Goal: Task Accomplishment & Management: Manage account settings

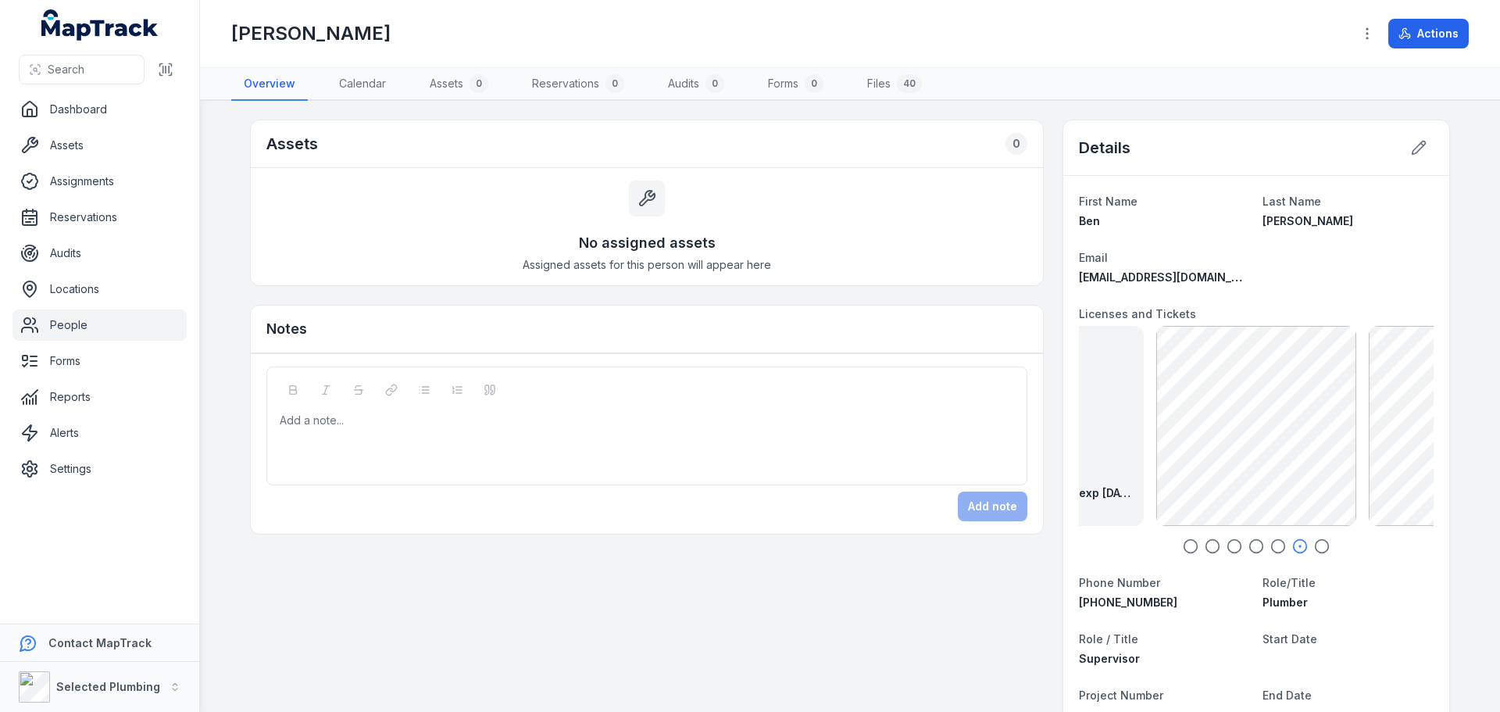
click at [127, 322] on link "People" at bounding box center [100, 324] width 174 height 31
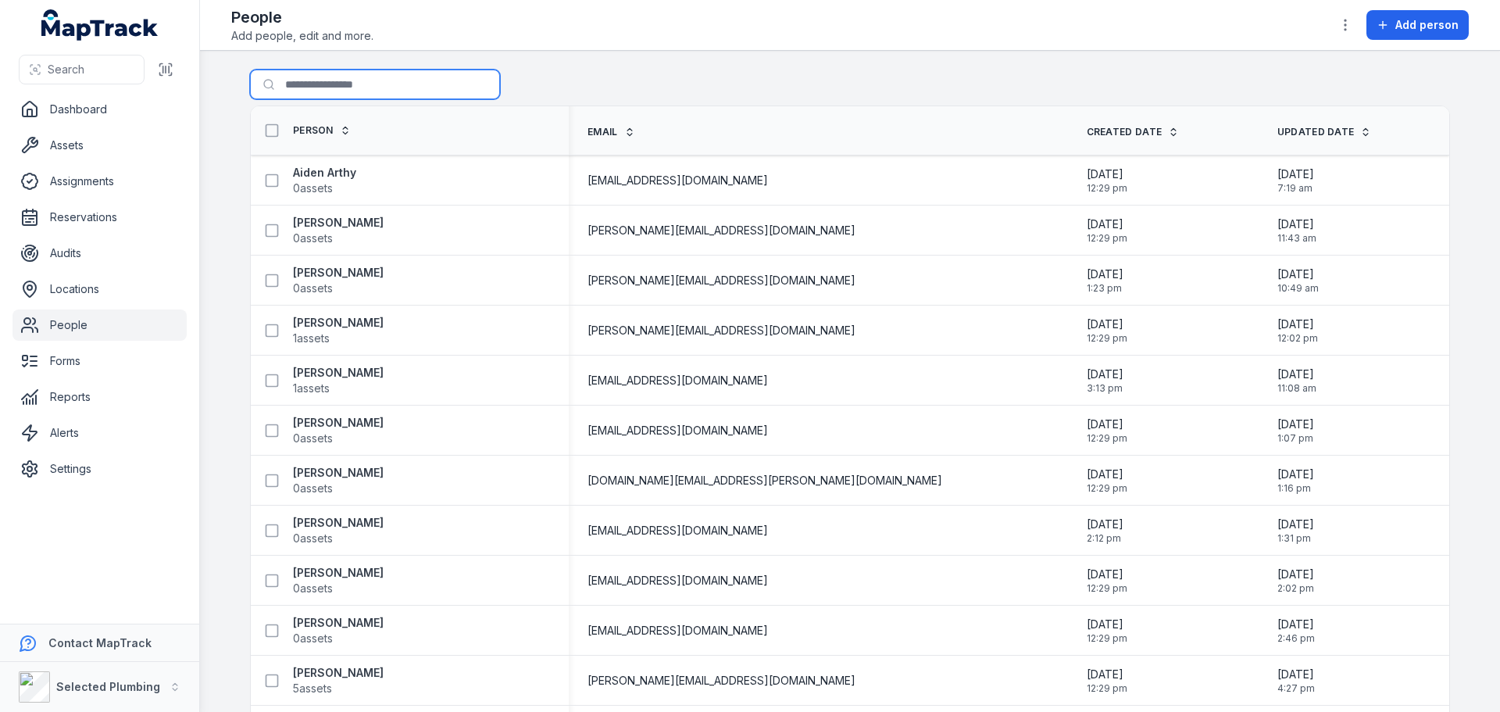
click at [332, 76] on input "Search for people" at bounding box center [375, 85] width 250 height 30
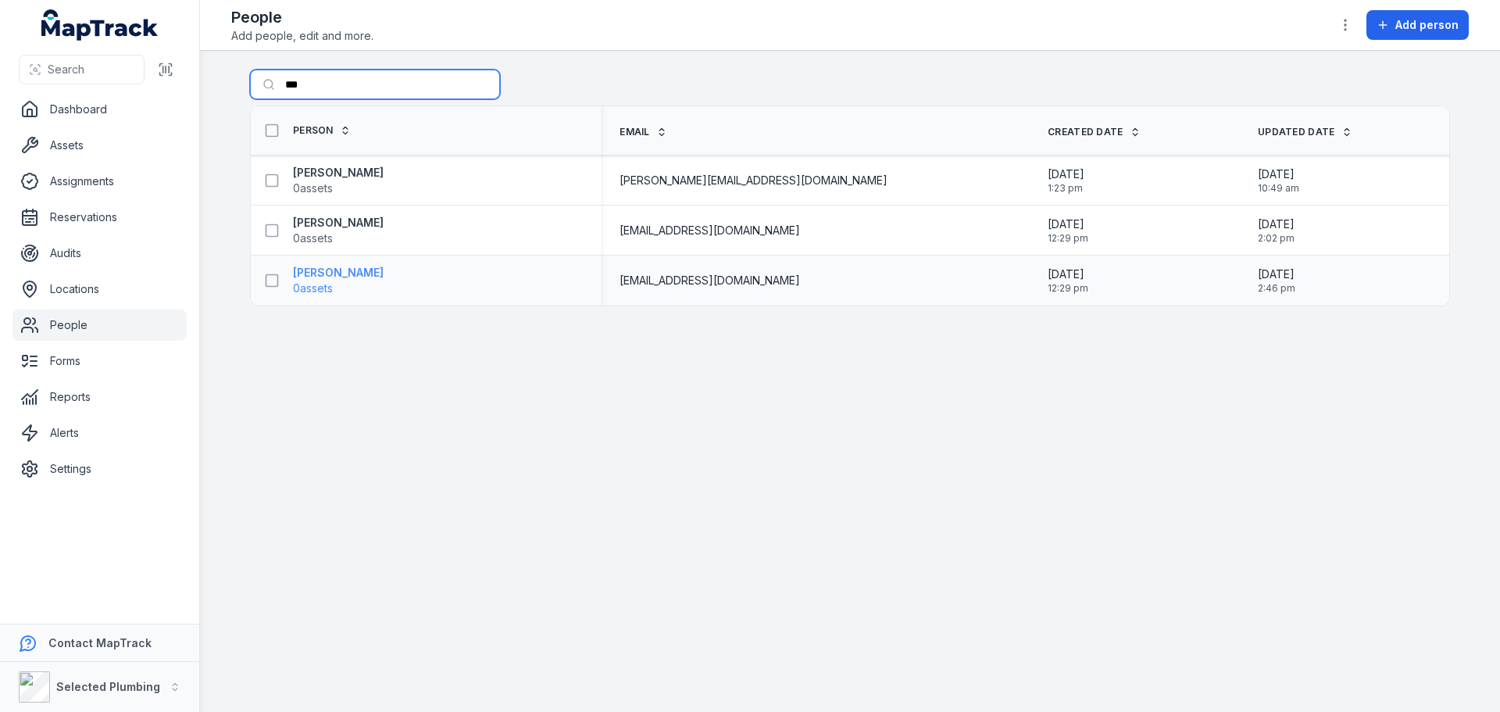
type input "***"
click at [302, 277] on strong "[PERSON_NAME]" at bounding box center [338, 273] width 91 height 16
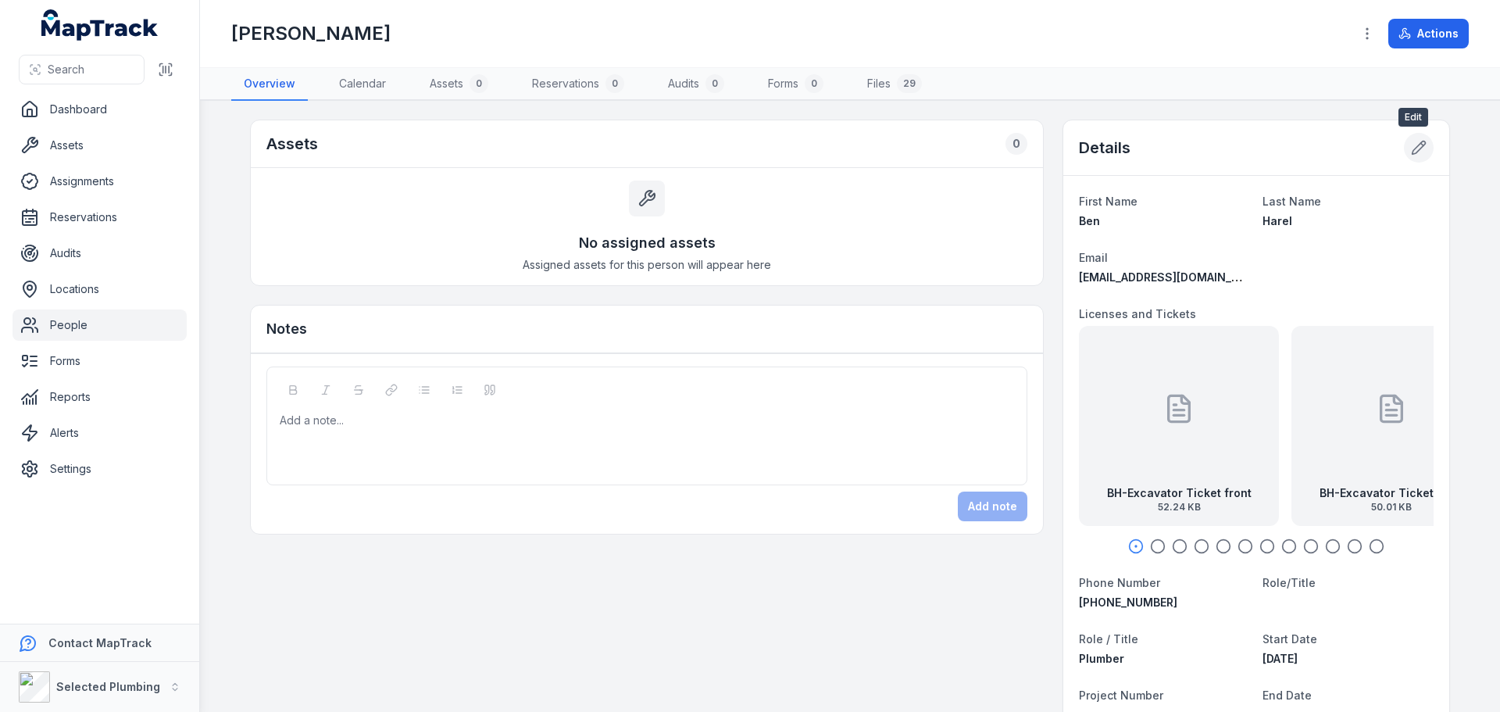
click at [1413, 148] on icon at bounding box center [1419, 148] width 16 height 16
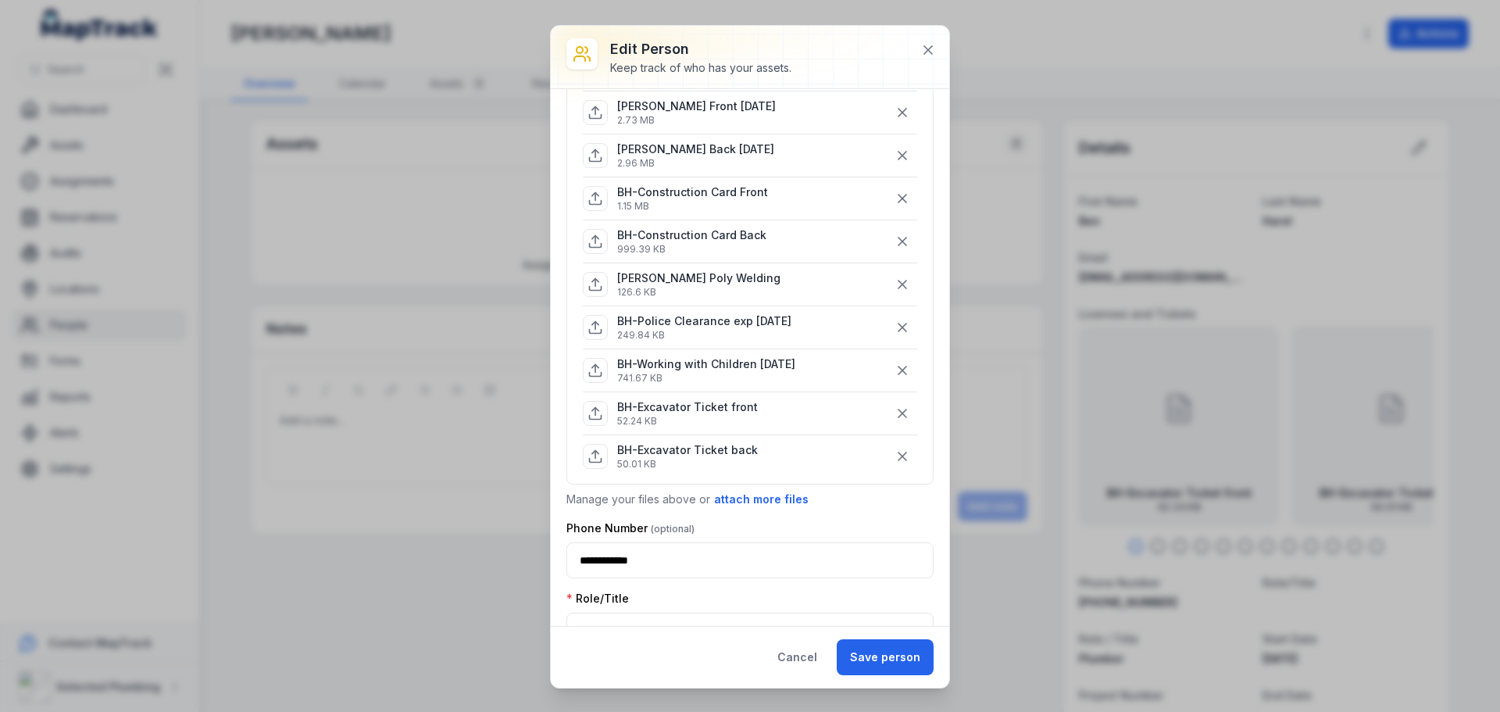
scroll to position [313, 0]
click at [764, 496] on button "attach more files" at bounding box center [761, 498] width 96 height 17
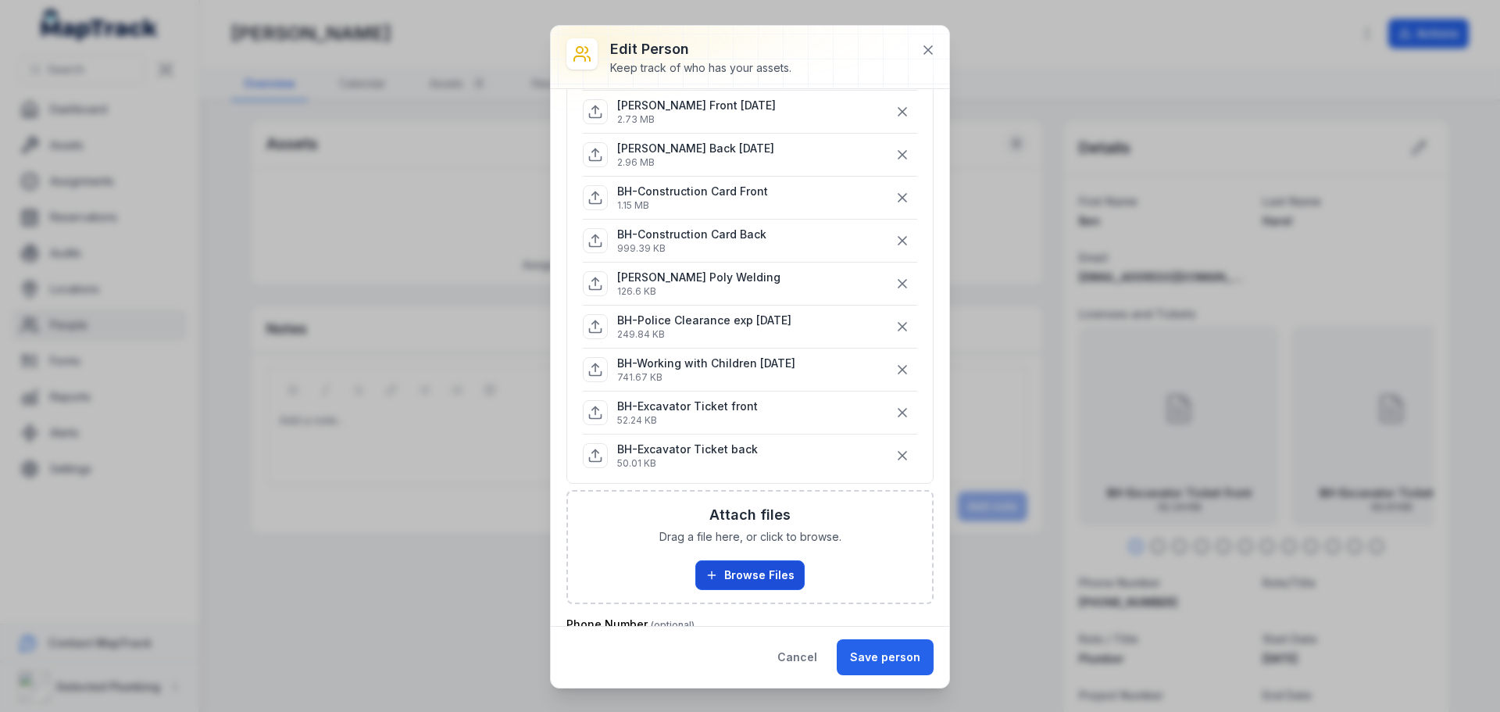
click at [761, 572] on button "Browse Files" at bounding box center [749, 575] width 109 height 30
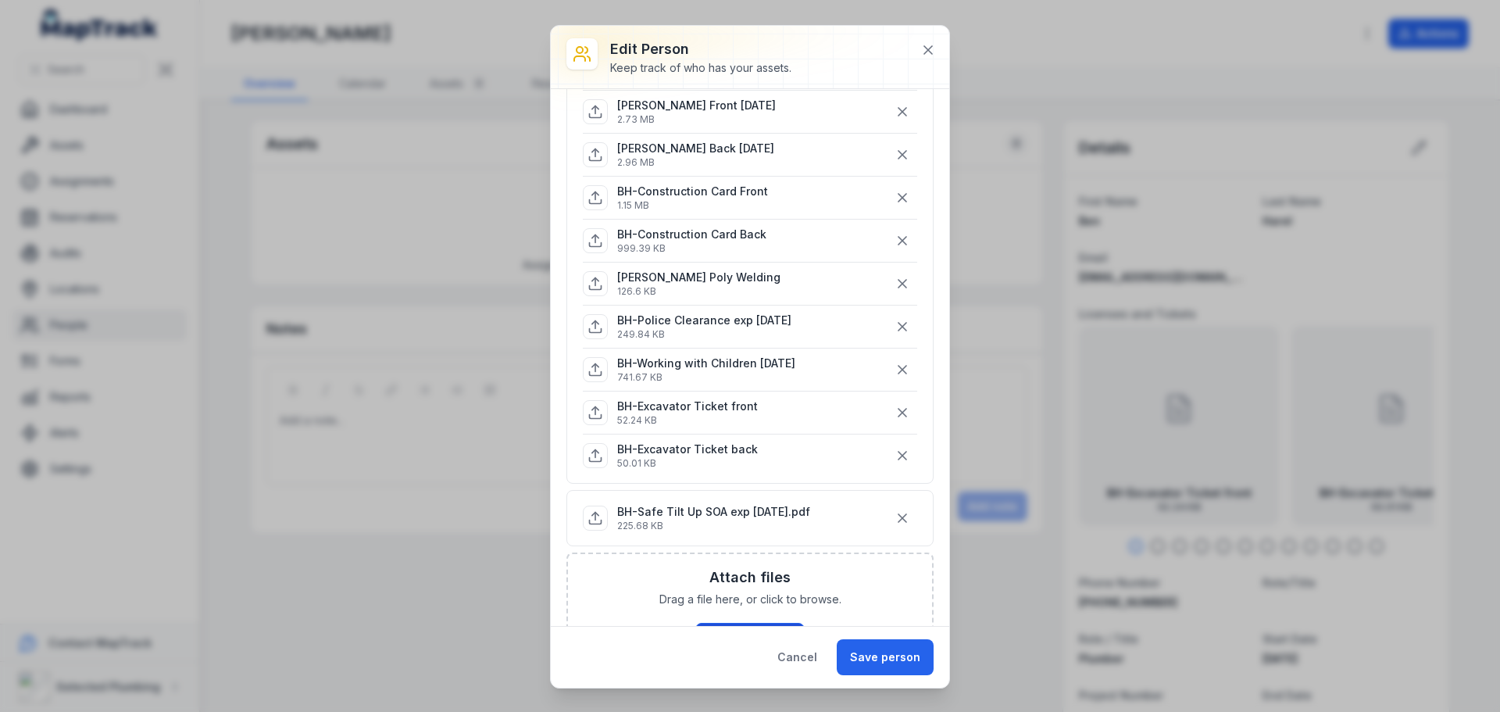
scroll to position [391, 0]
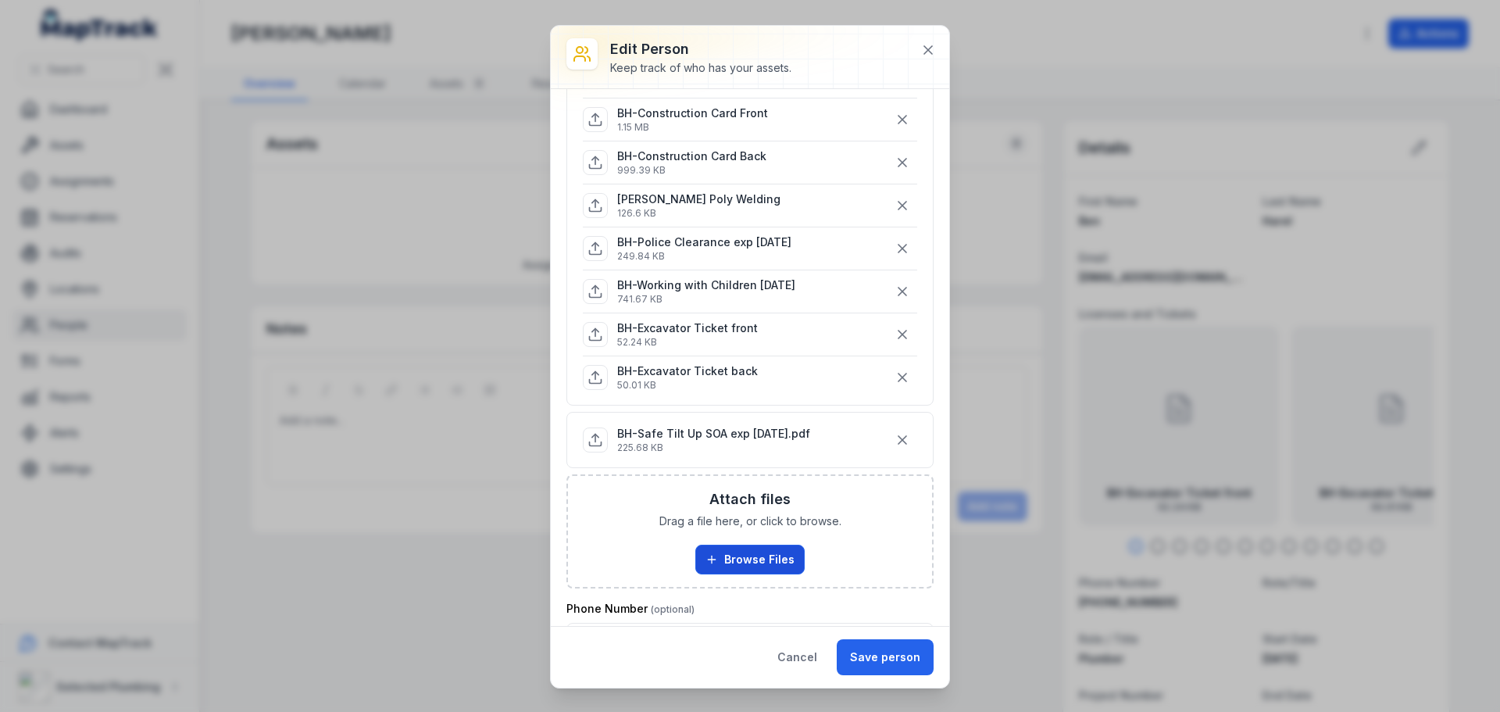
click at [762, 563] on button "Browse Files" at bounding box center [749, 560] width 109 height 30
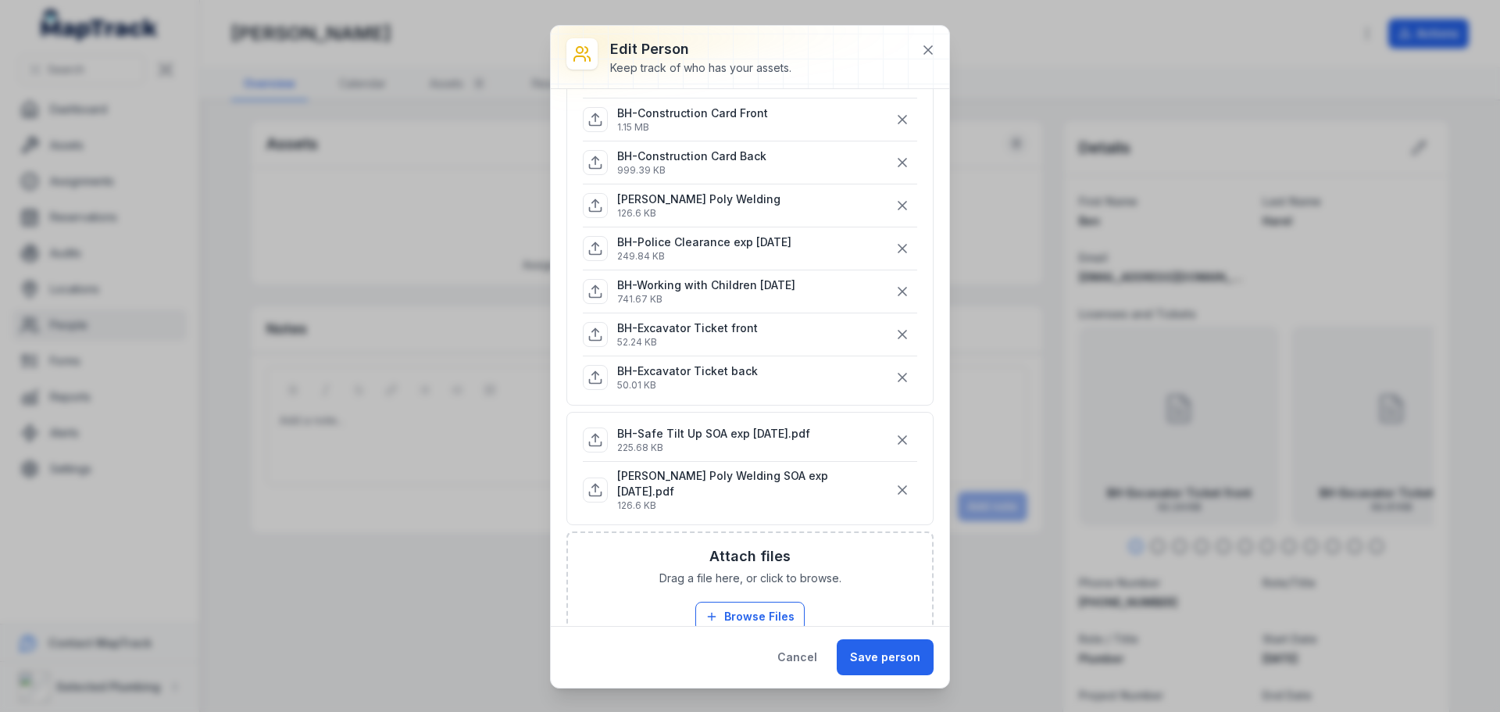
scroll to position [313, 0]
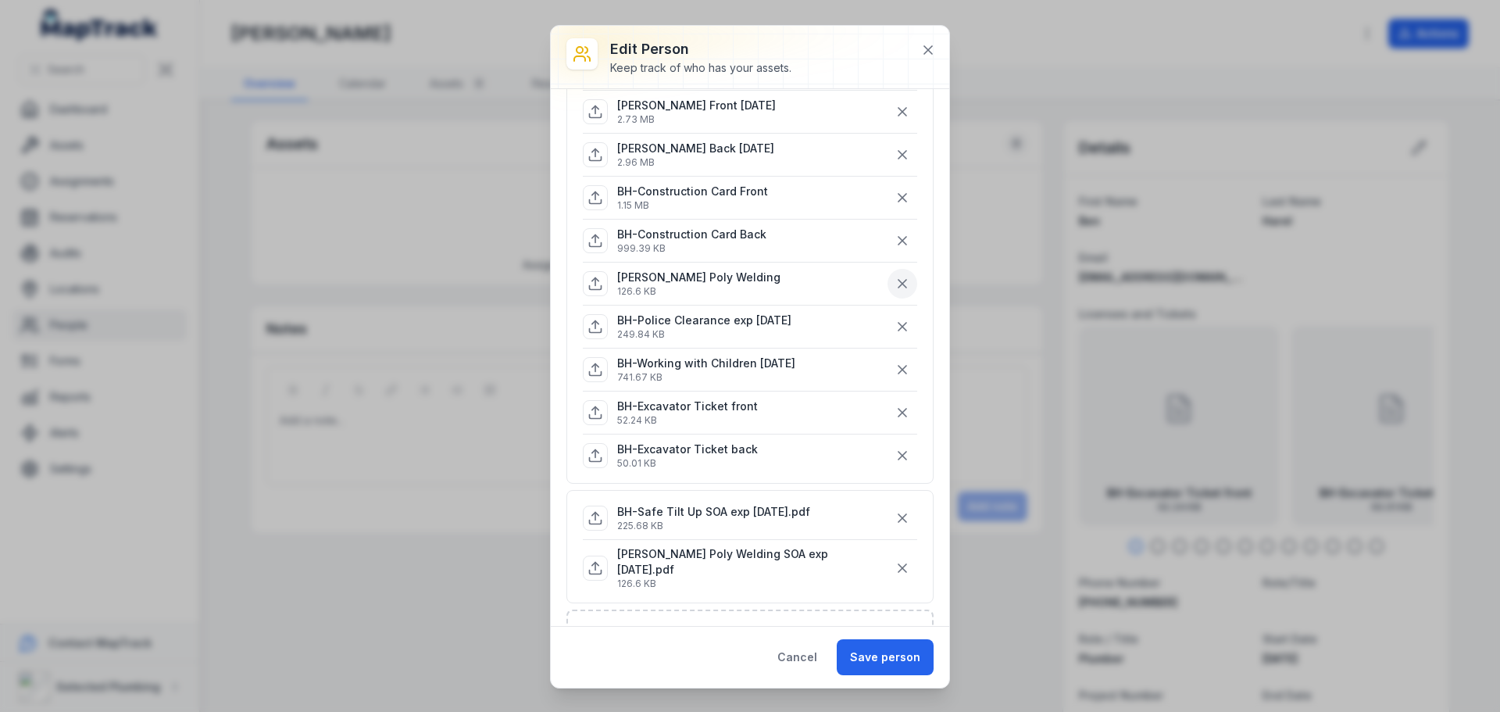
click at [895, 284] on icon "button" at bounding box center [903, 284] width 16 height 16
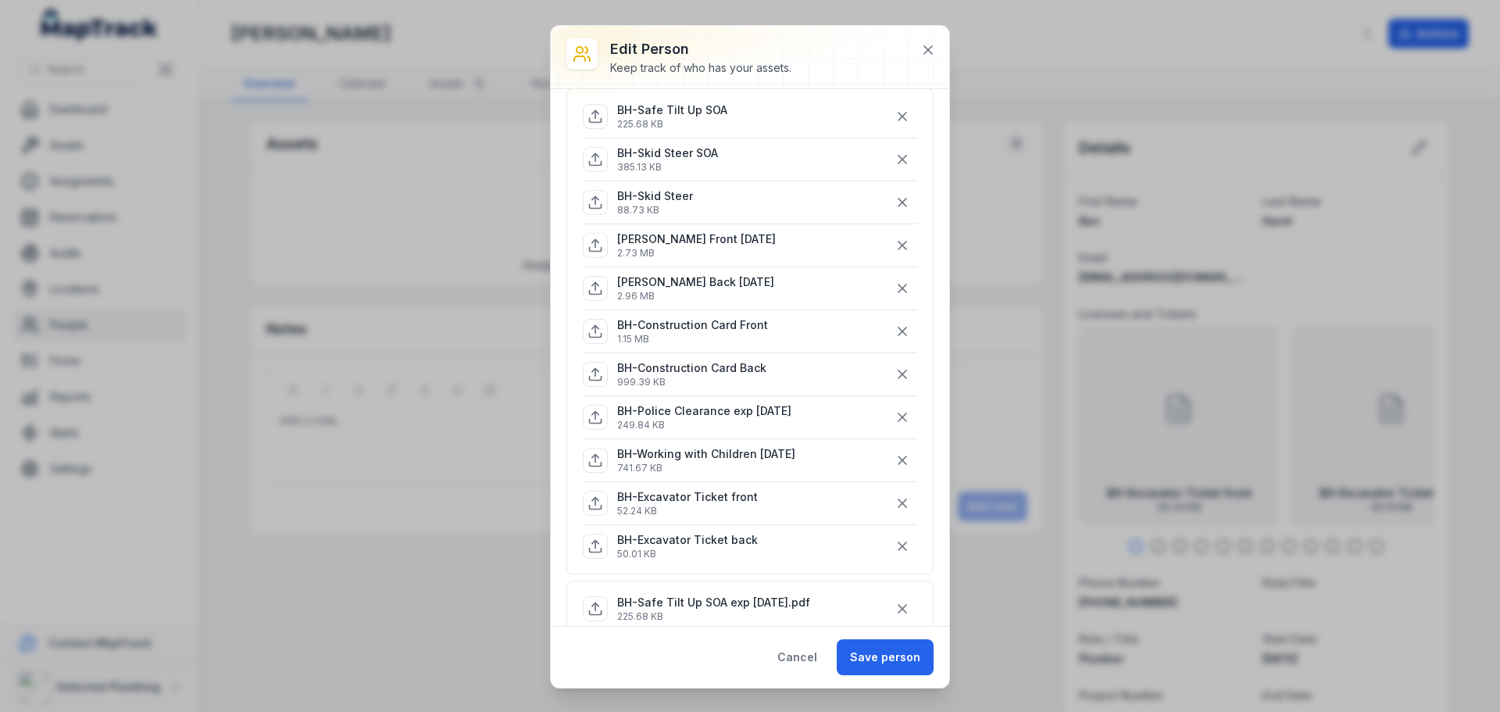
scroll to position [156, 0]
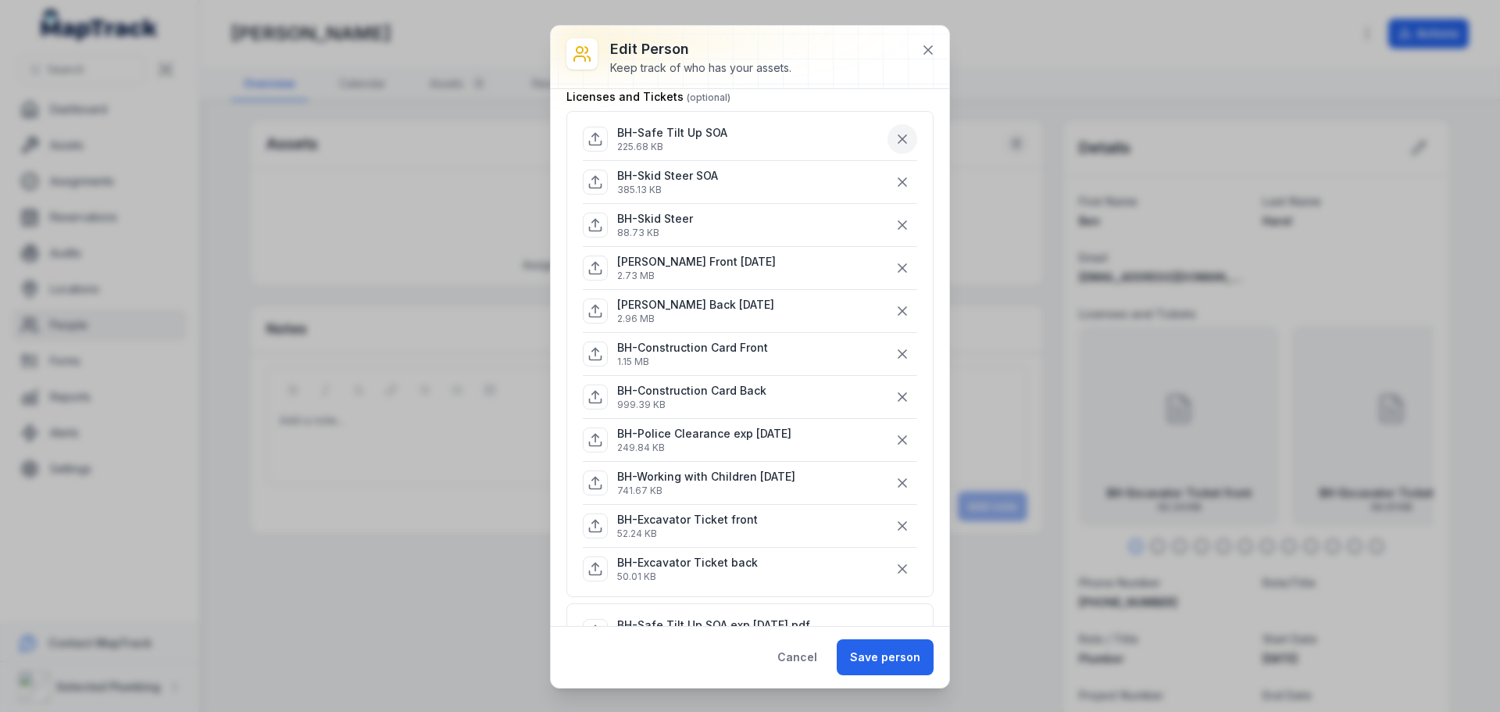
click at [898, 140] on icon "button" at bounding box center [902, 139] width 8 height 8
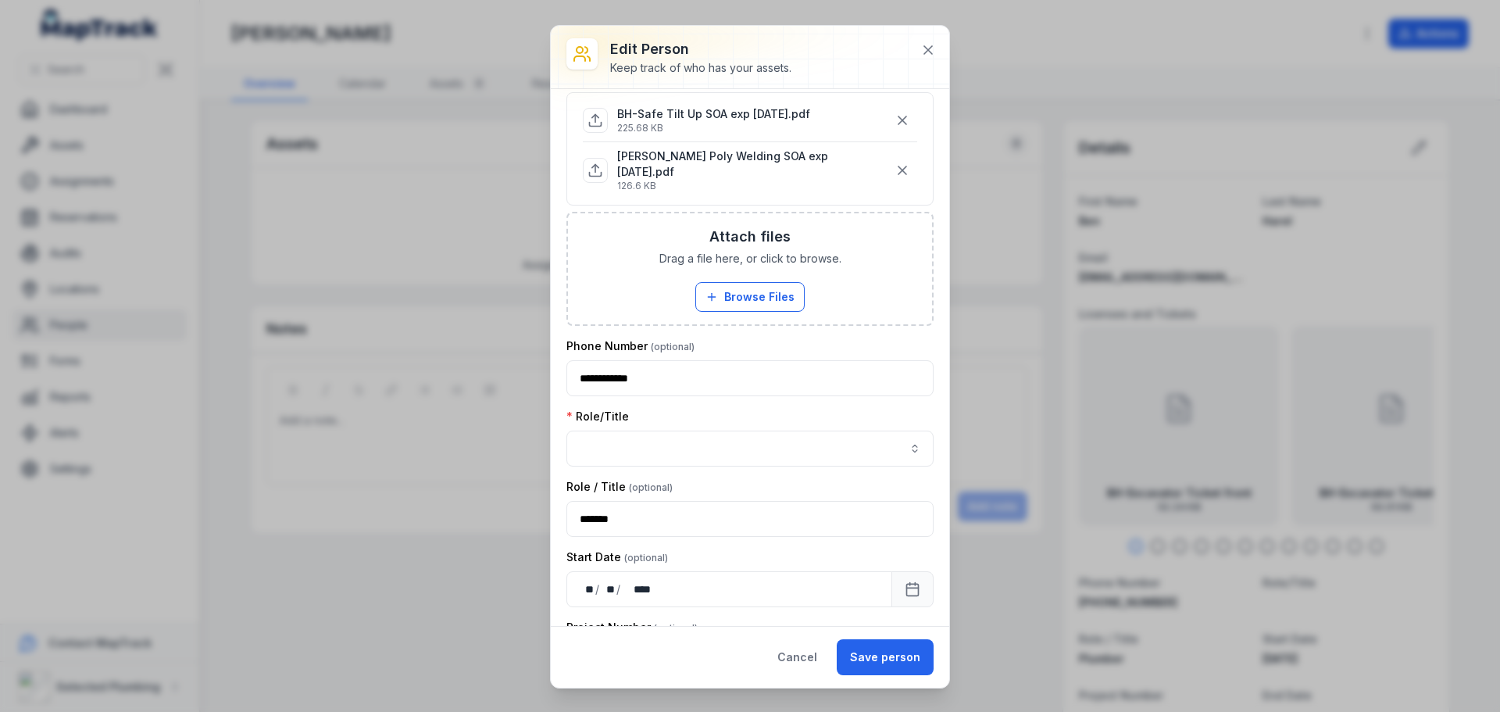
scroll to position [625, 0]
click at [770, 437] on button "button" at bounding box center [749, 448] width 367 height 36
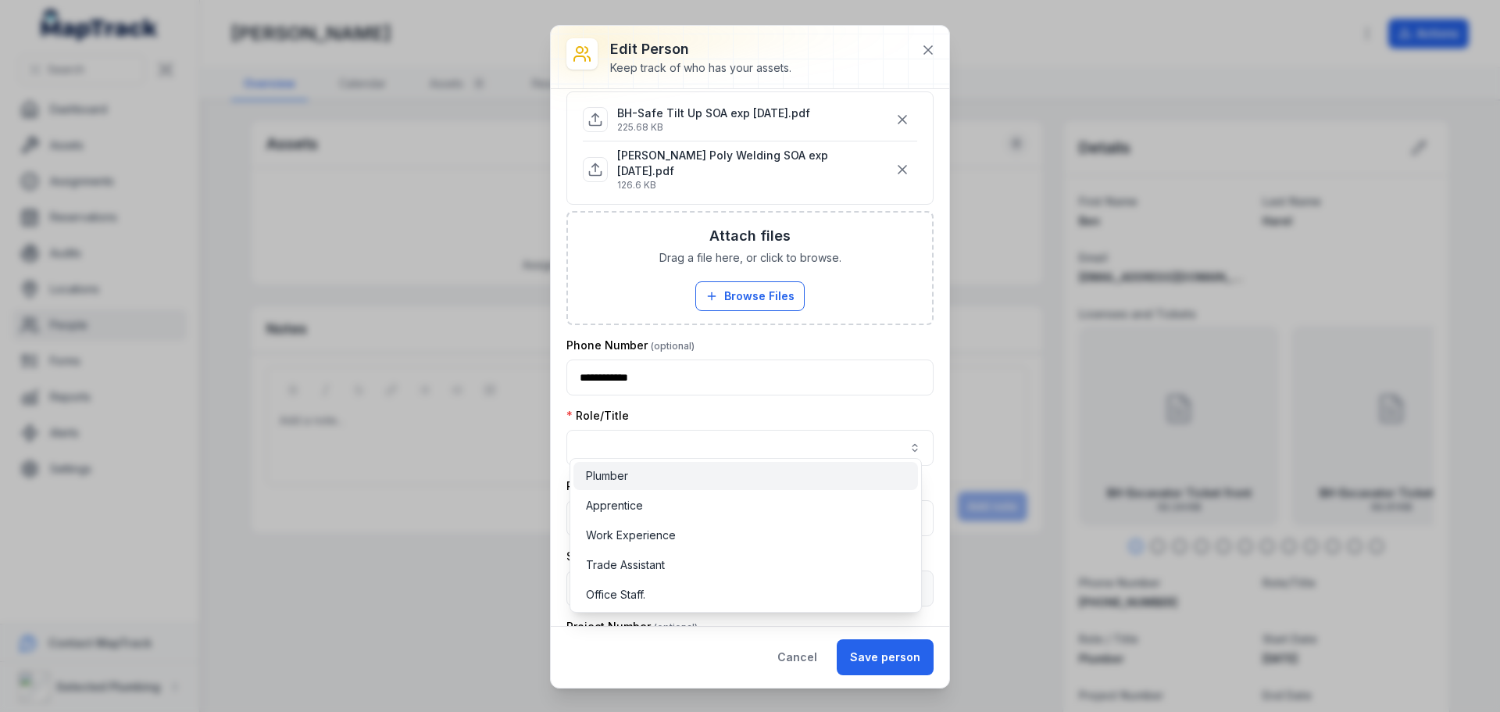
click at [760, 473] on div "Plumber" at bounding box center [746, 476] width 320 height 16
click at [817, 408] on div "Role/Title Plumber *******" at bounding box center [749, 437] width 367 height 58
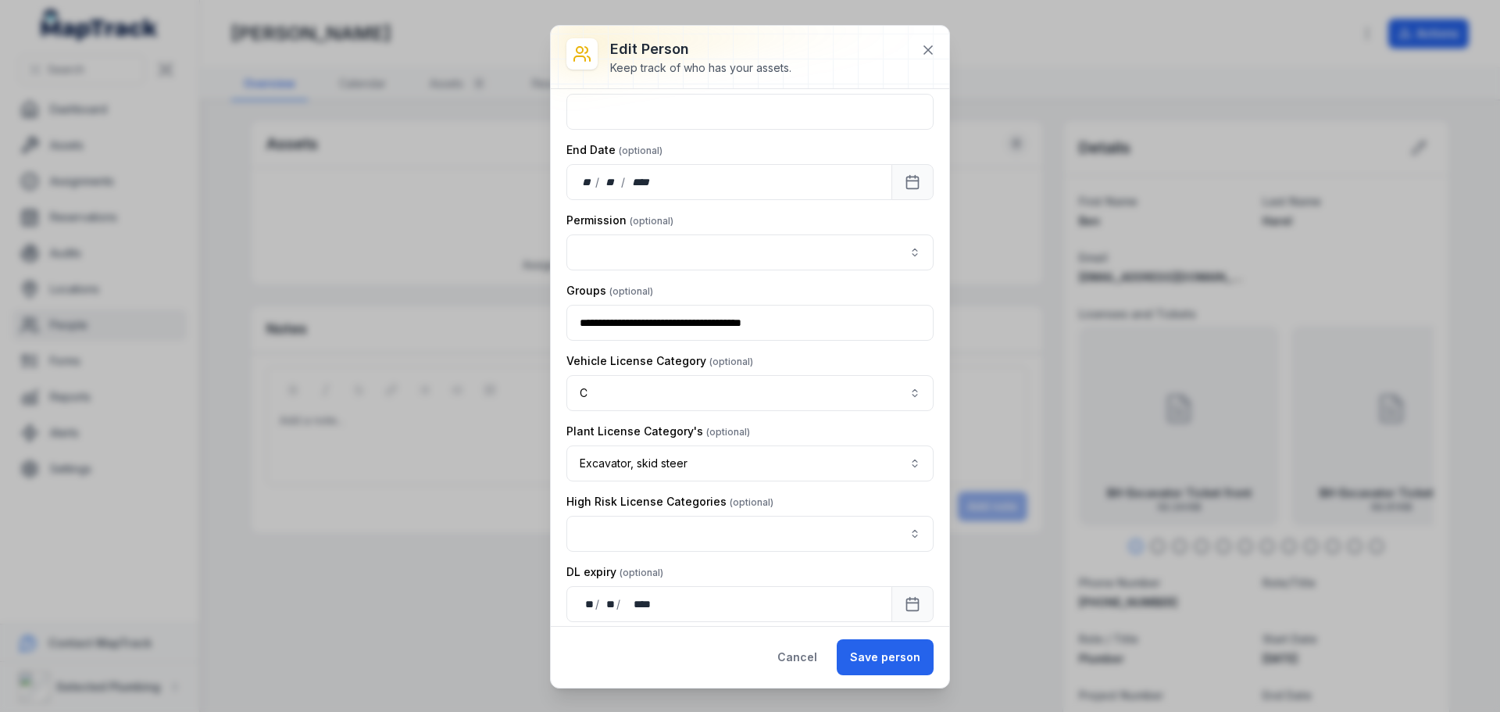
scroll to position [1250, 0]
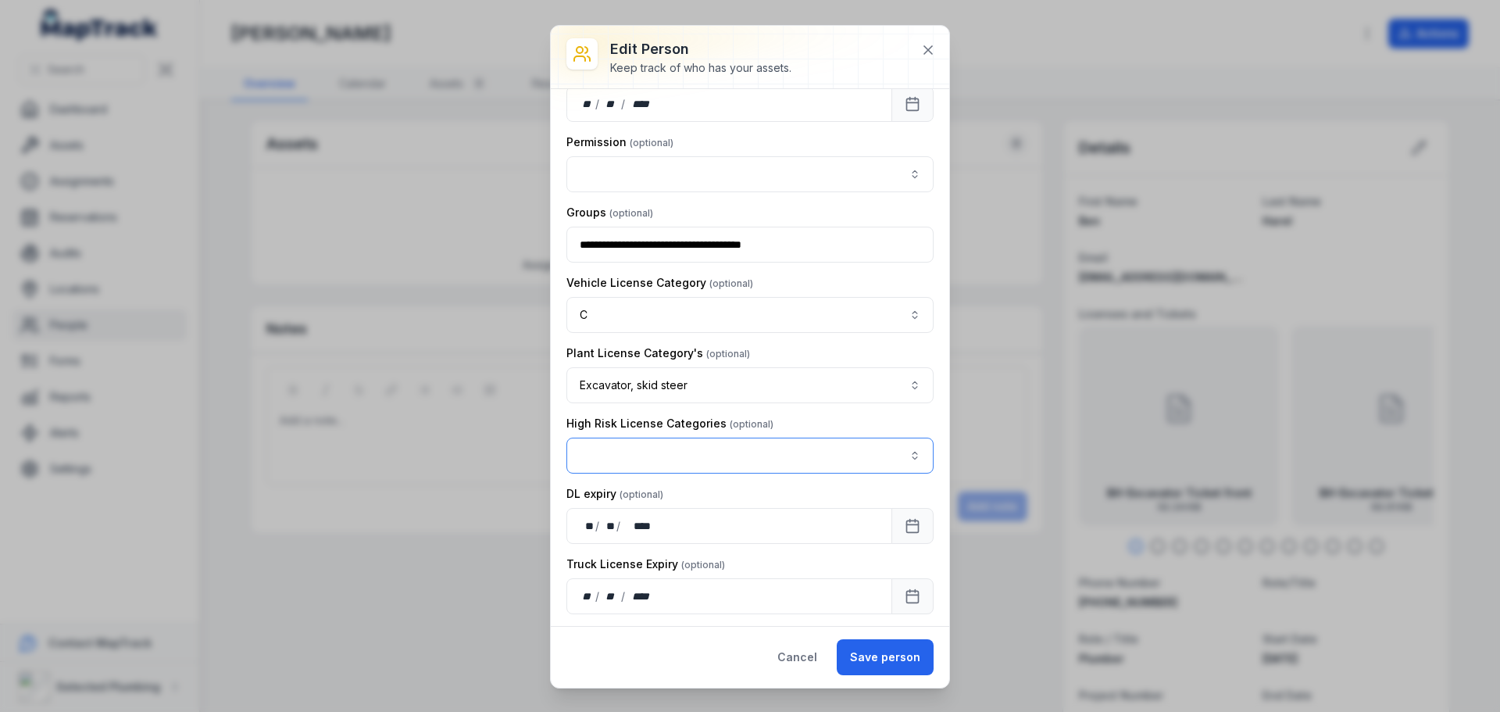
click at [903, 446] on button "button" at bounding box center [749, 456] width 367 height 36
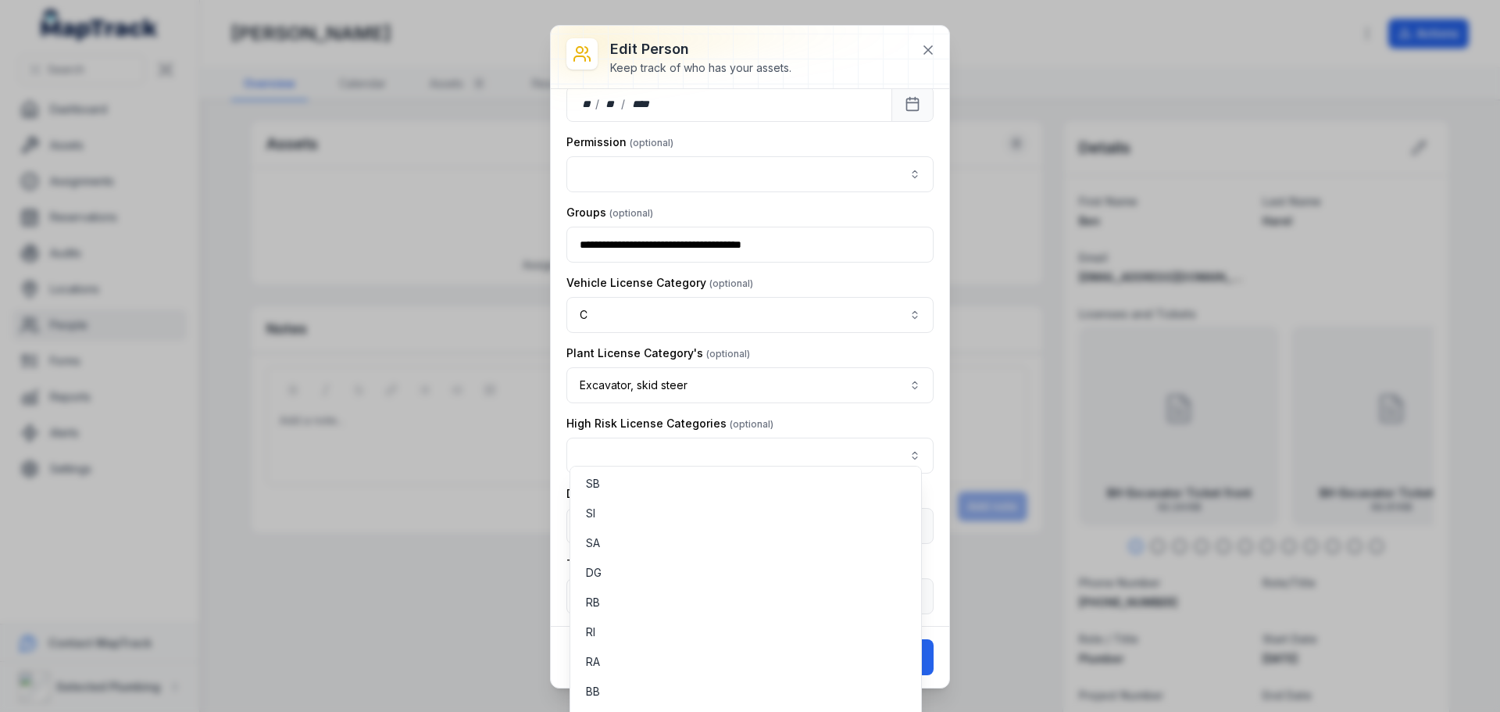
click at [861, 401] on div "**********" at bounding box center [749, 227] width 367 height 2744
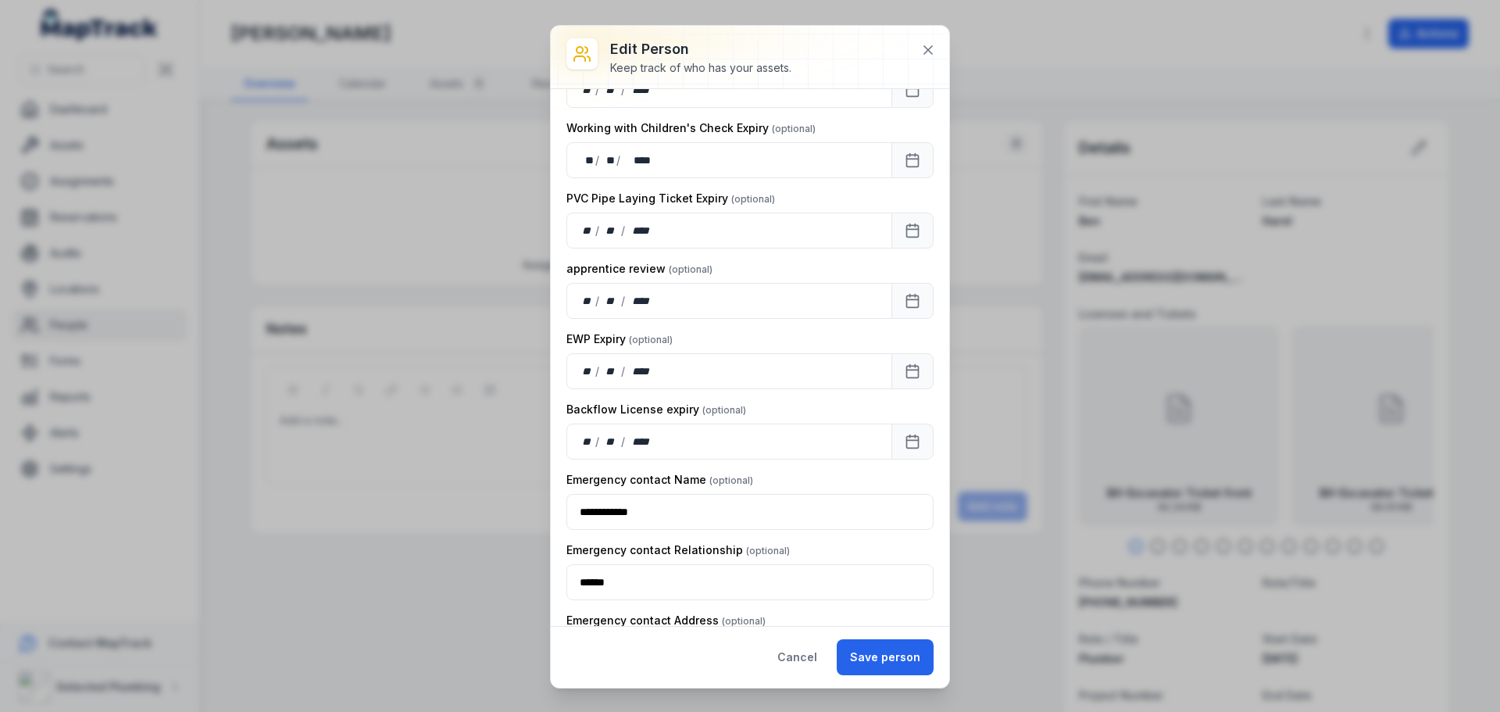
scroll to position [2224, 0]
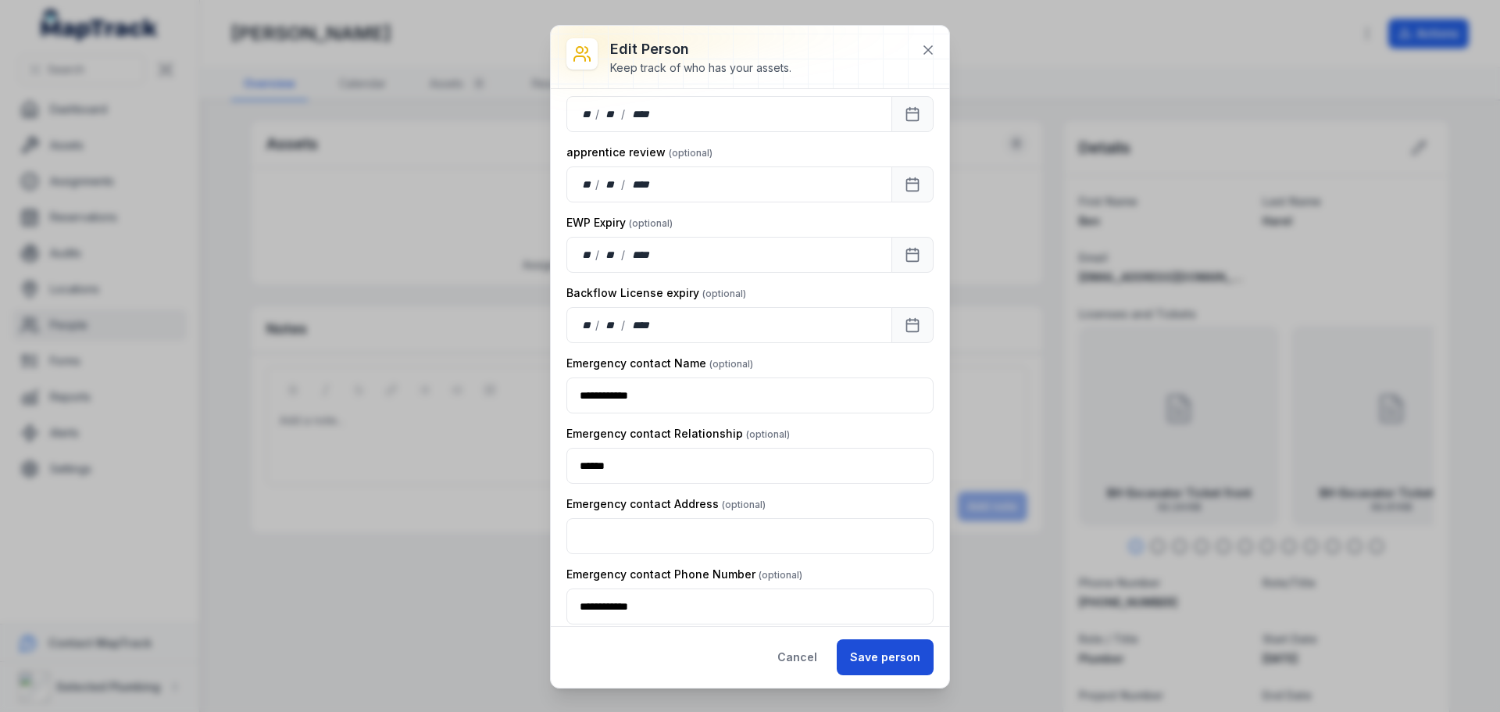
click at [871, 654] on button "Save person" at bounding box center [885, 657] width 97 height 36
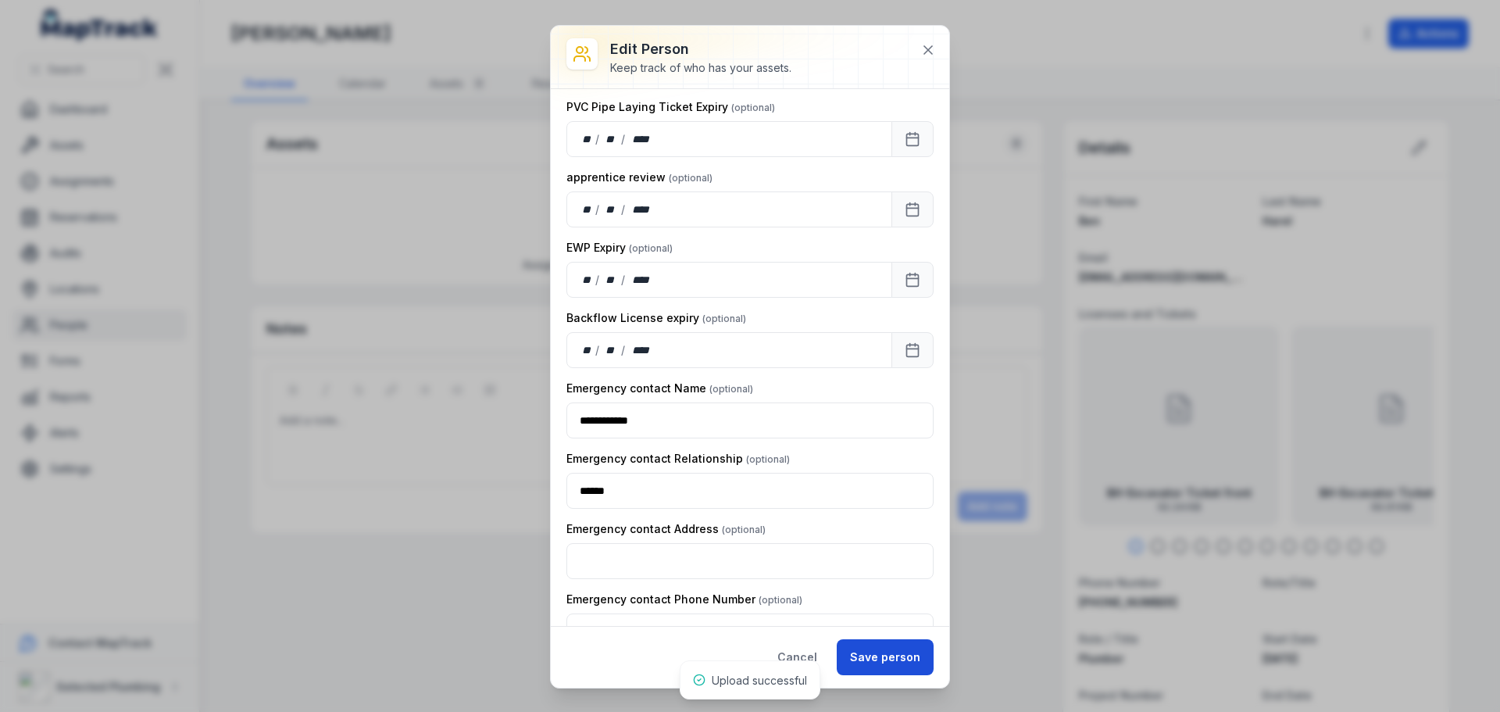
scroll to position [2249, 0]
